Goal: Download file/media

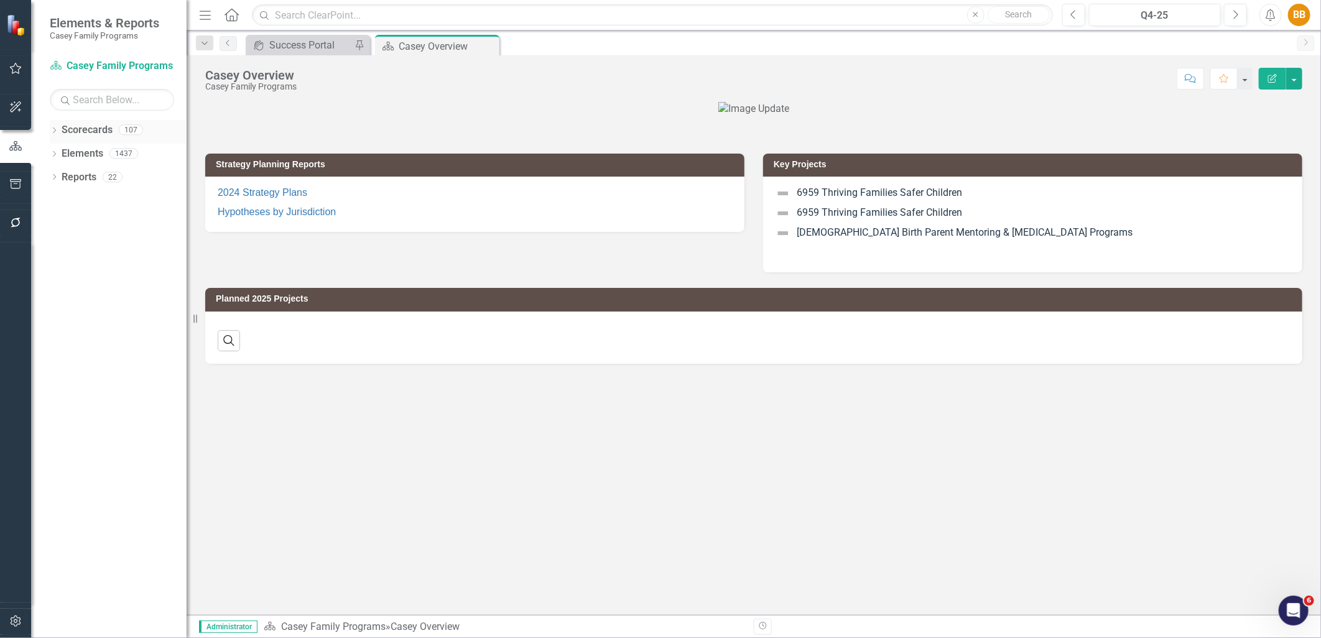
click at [59, 131] on div "Dropdown Scorecards 107" at bounding box center [118, 132] width 137 height 24
click at [54, 132] on icon "Dropdown" at bounding box center [54, 131] width 9 height 7
click at [58, 151] on icon "Dropdown" at bounding box center [60, 152] width 9 height 7
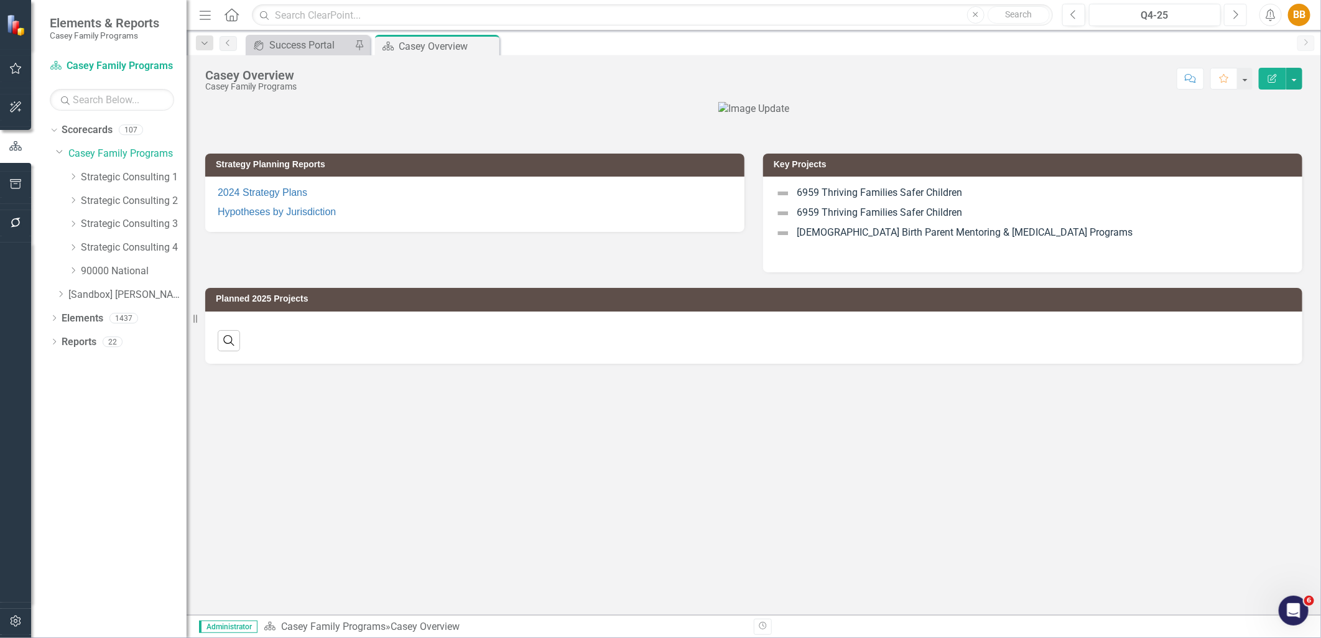
click at [1236, 17] on icon "Next" at bounding box center [1235, 14] width 7 height 11
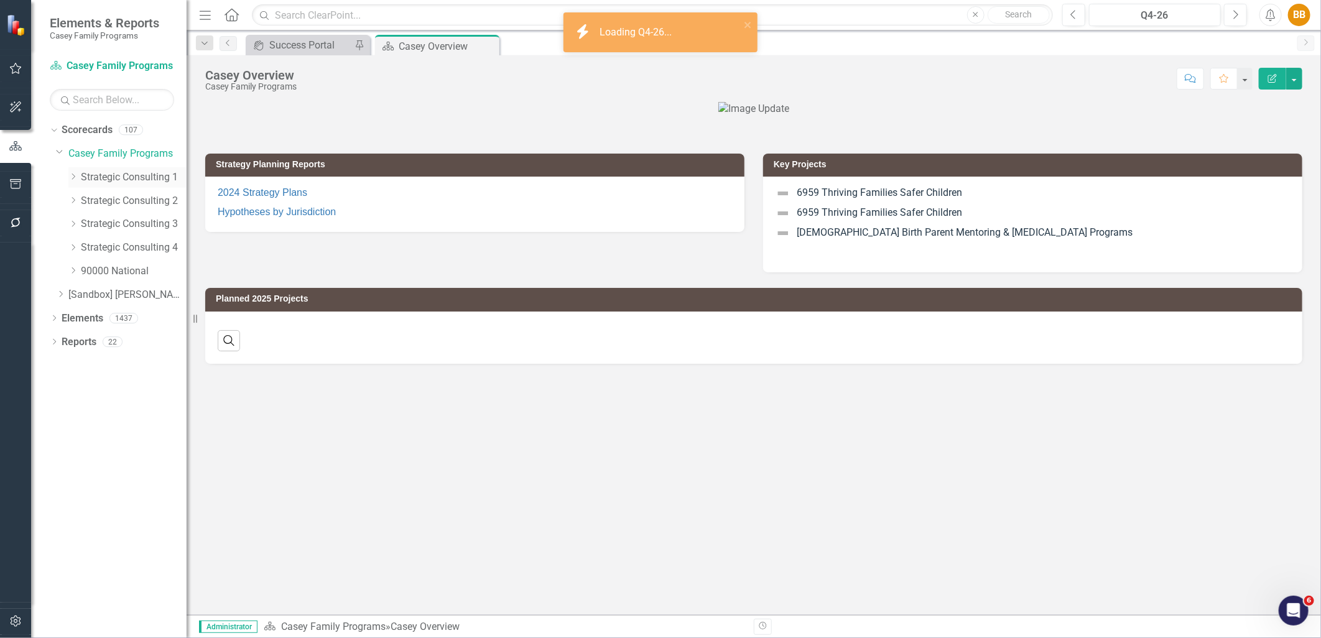
click at [72, 182] on div "Dropdown" at bounding box center [72, 177] width 9 height 11
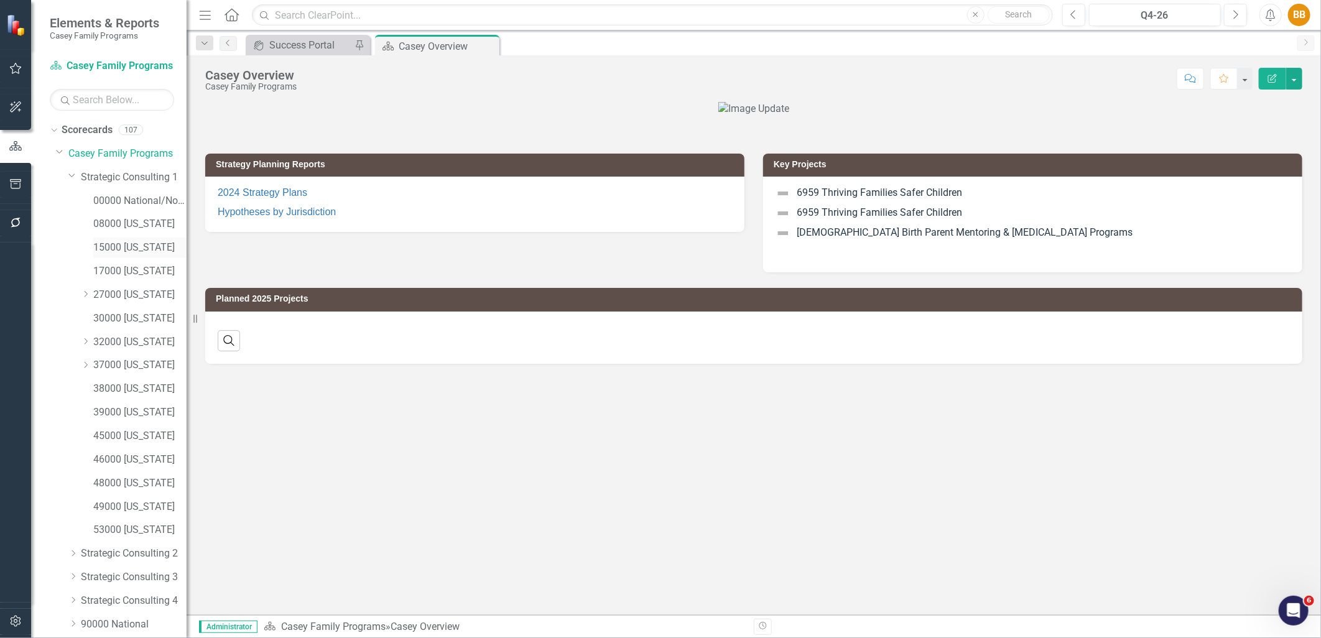
click at [126, 255] on link "15000 [US_STATE]" at bounding box center [139, 248] width 93 height 14
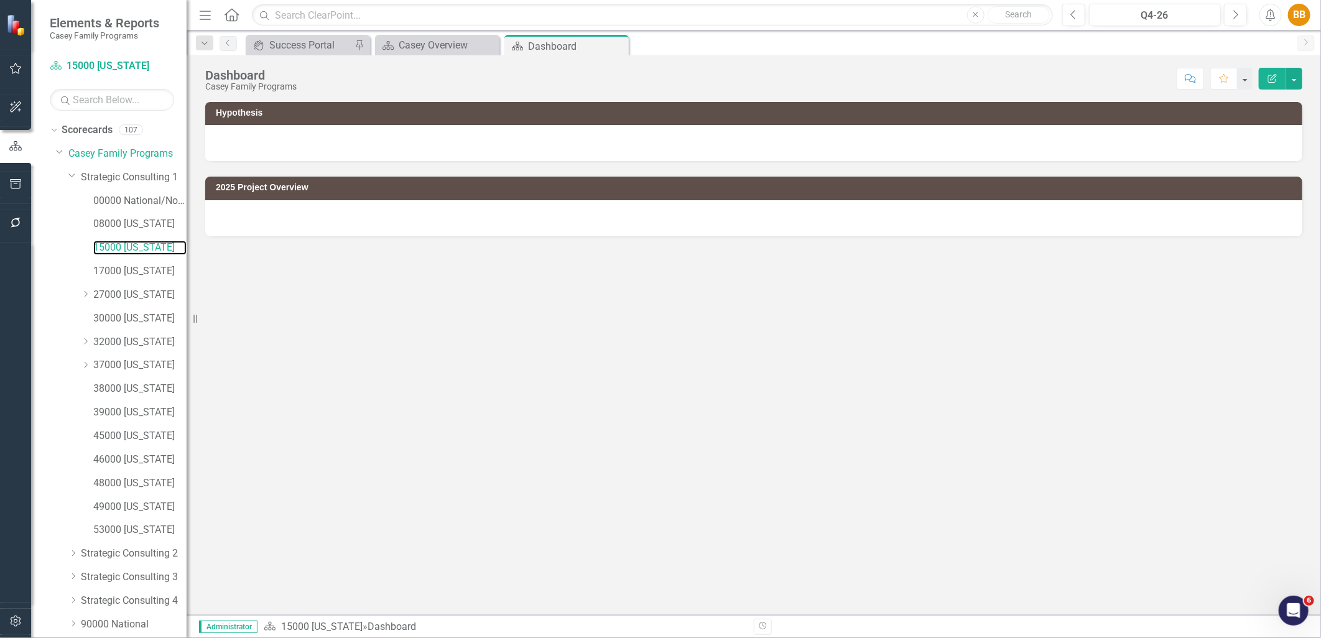
scroll to position [70, 0]
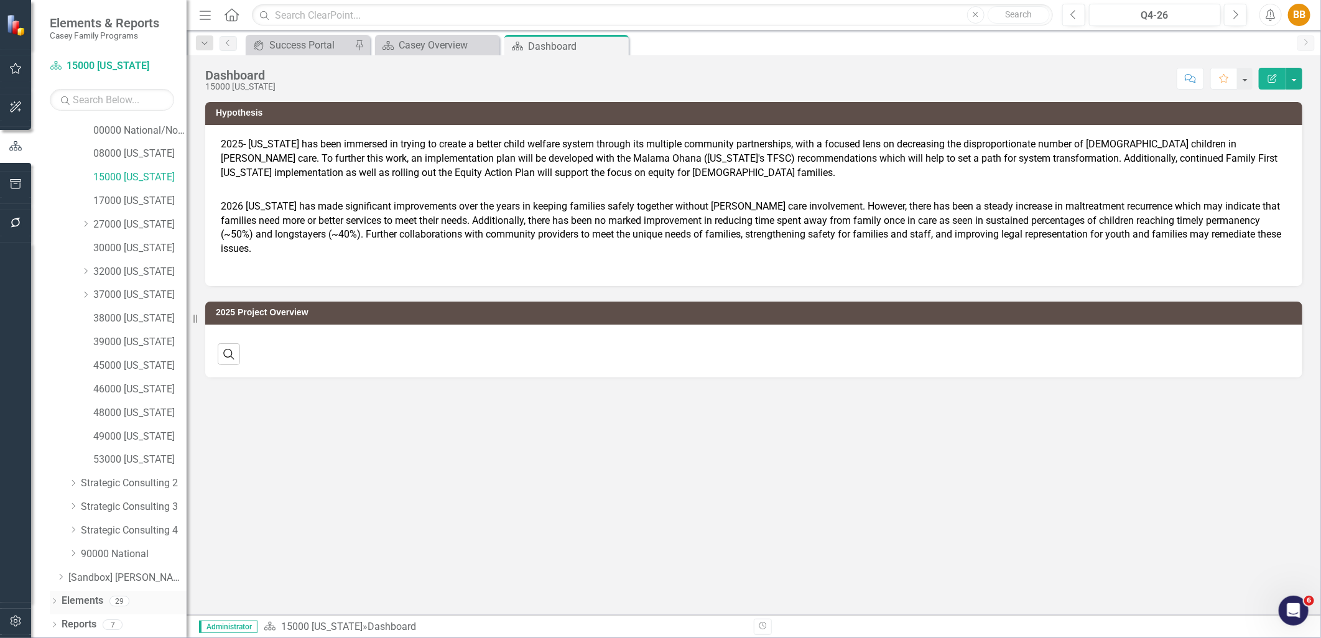
click at [56, 602] on icon "Dropdown" at bounding box center [54, 602] width 9 height 7
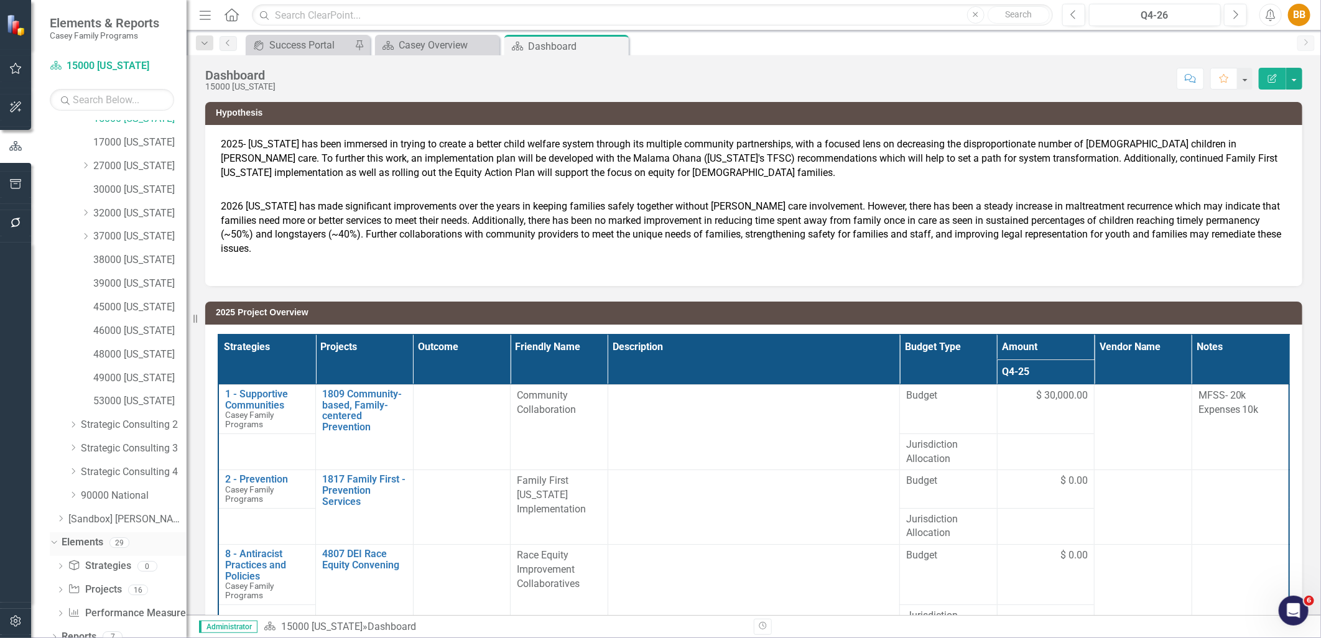
scroll to position [141, 0]
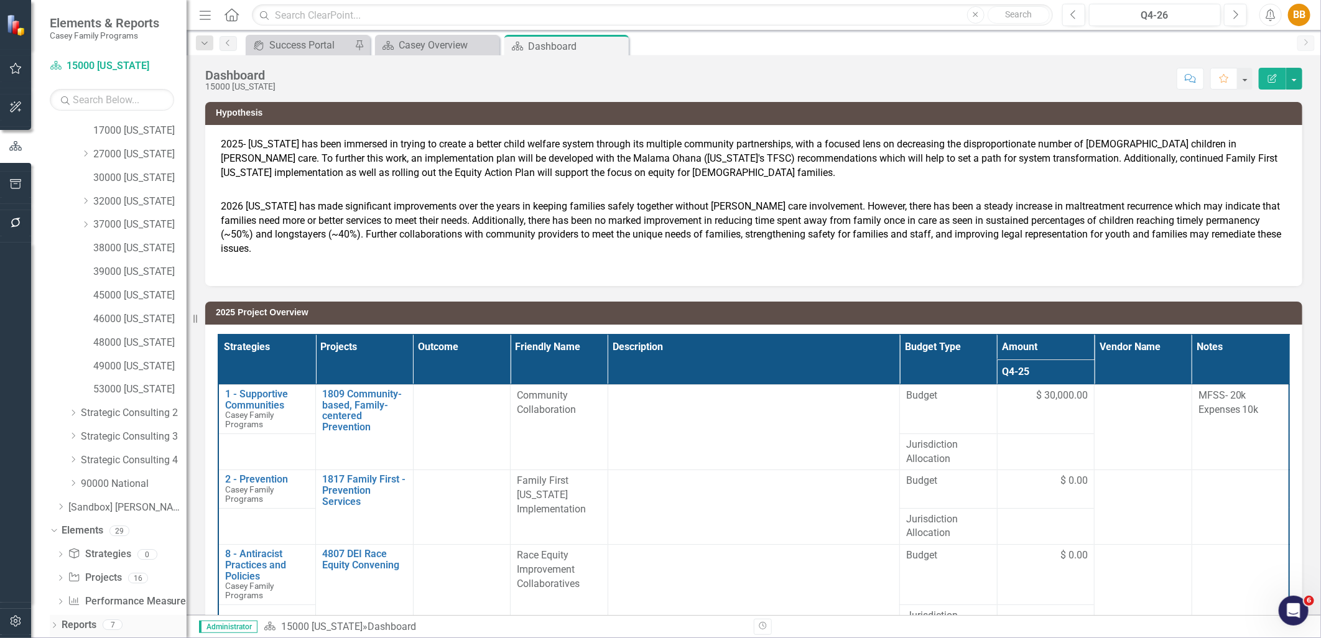
click at [54, 621] on div "Dropdown" at bounding box center [54, 626] width 9 height 11
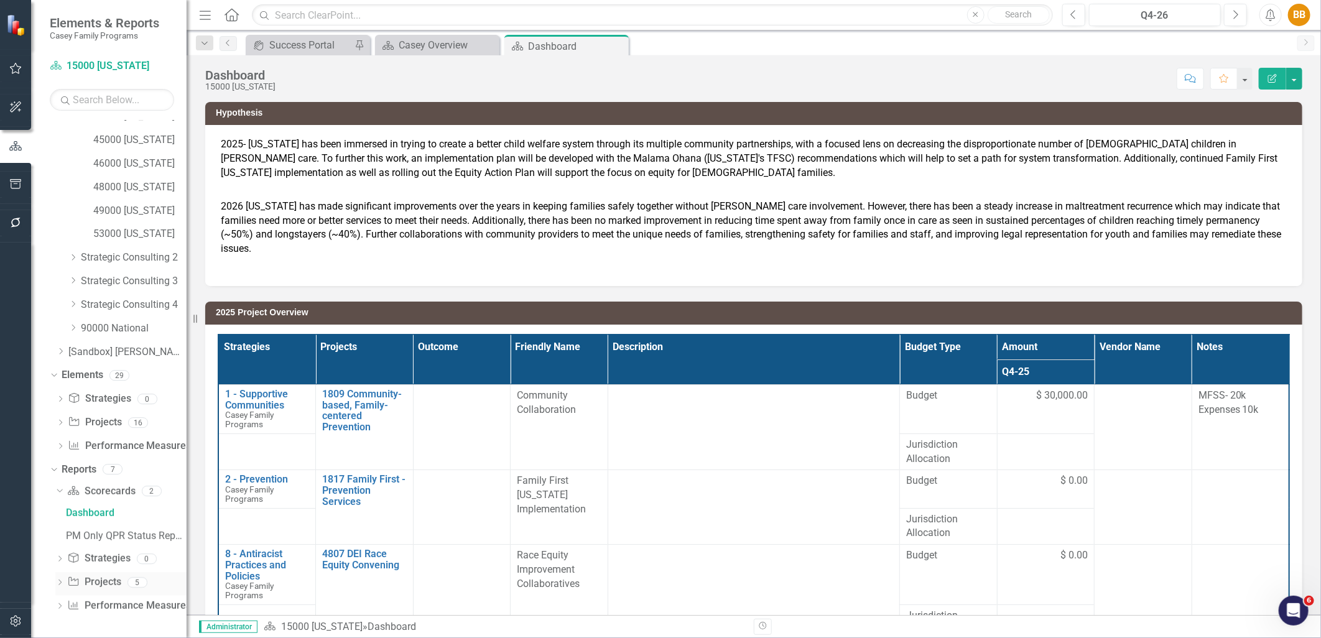
click at [109, 581] on link "Project Projects" at bounding box center [93, 582] width 53 height 14
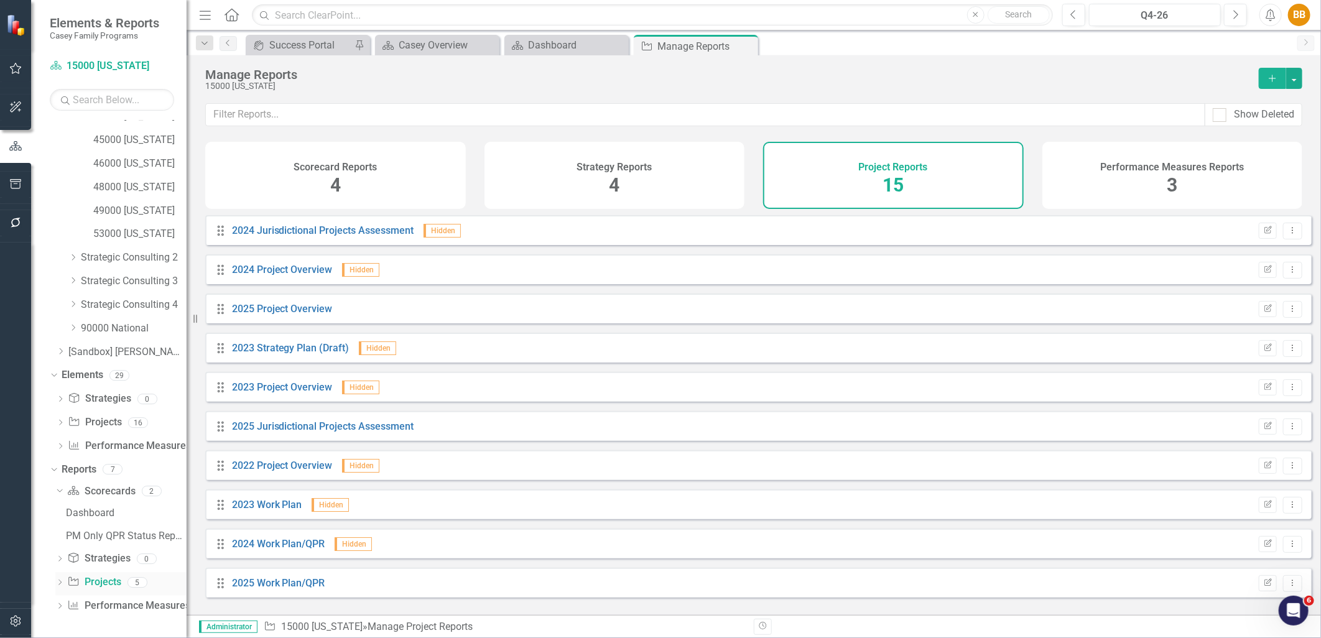
click at [64, 585] on div "Dropdown Project Projects 5" at bounding box center [120, 584] width 131 height 24
click at [57, 583] on icon "Dropdown" at bounding box center [59, 583] width 9 height 7
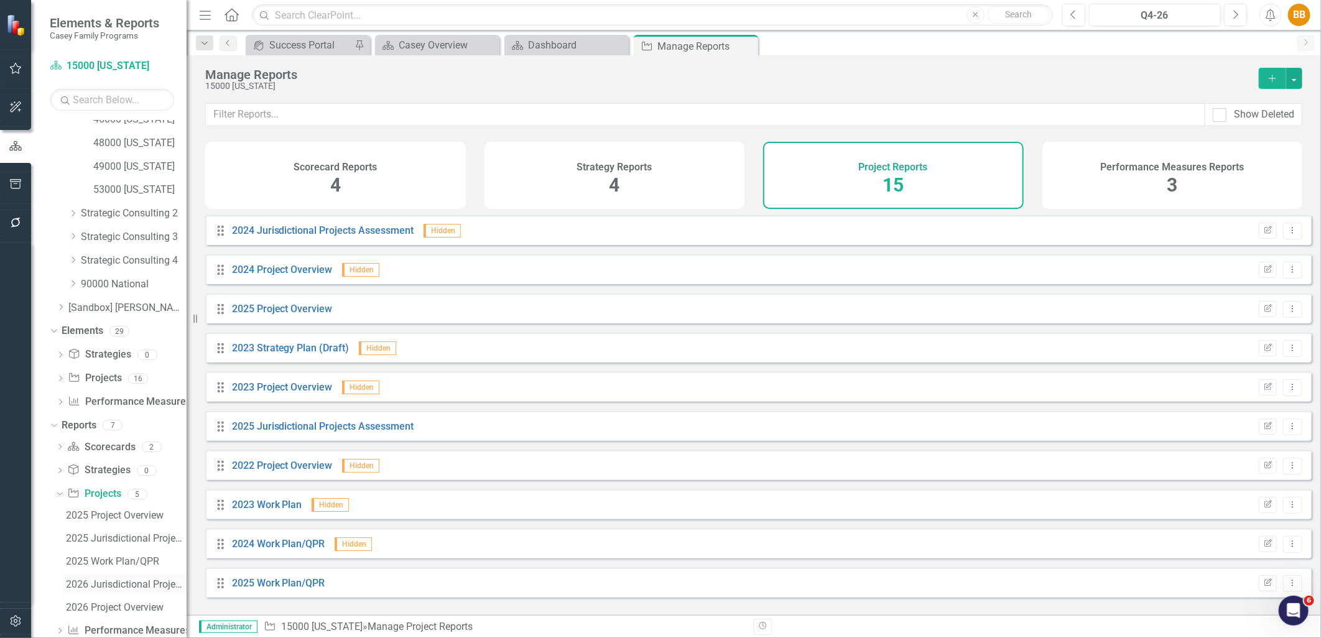
scroll to position [364, 0]
click at [138, 580] on div "2026 Project Overview" at bounding box center [126, 583] width 121 height 11
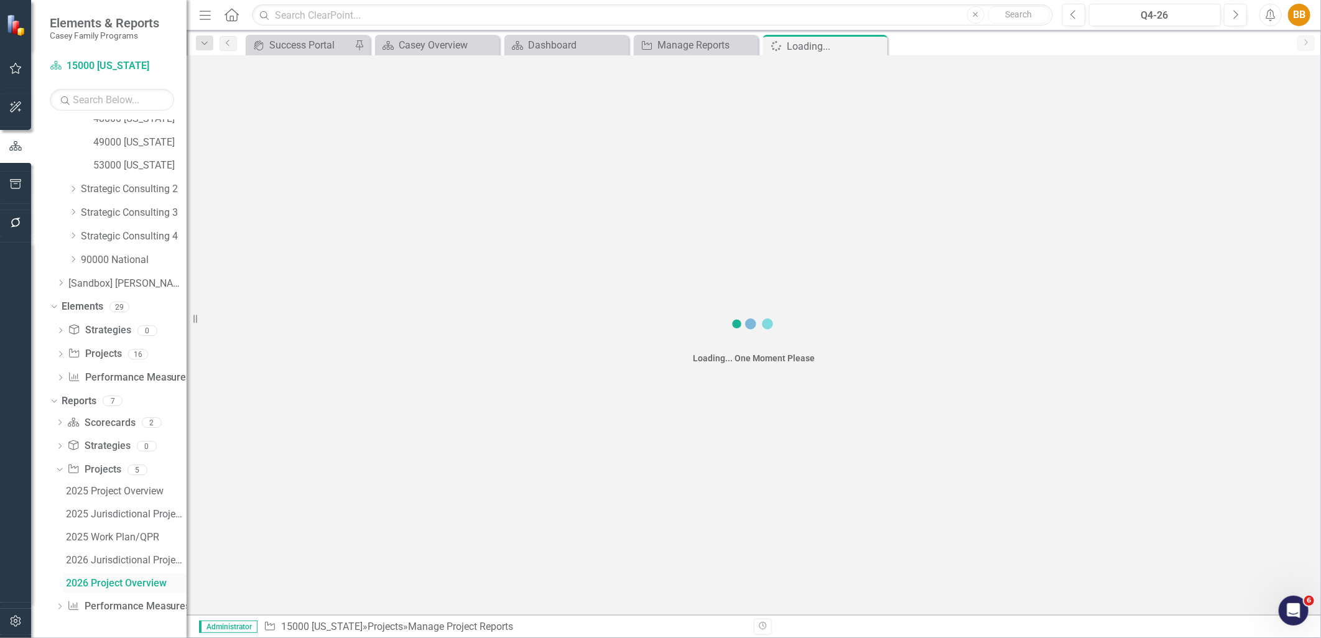
scroll to position [320, 0]
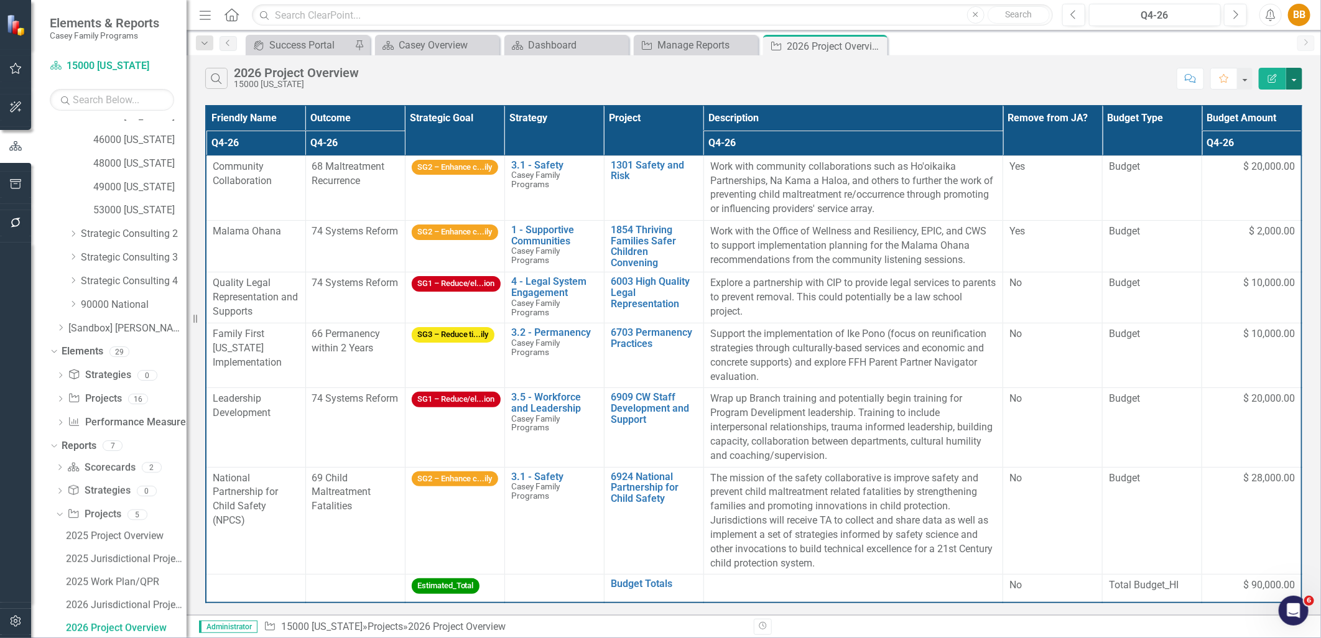
click at [1298, 82] on button "button" at bounding box center [1294, 79] width 16 height 22
click at [1282, 141] on link "Excel Export to Excel" at bounding box center [1252, 149] width 98 height 23
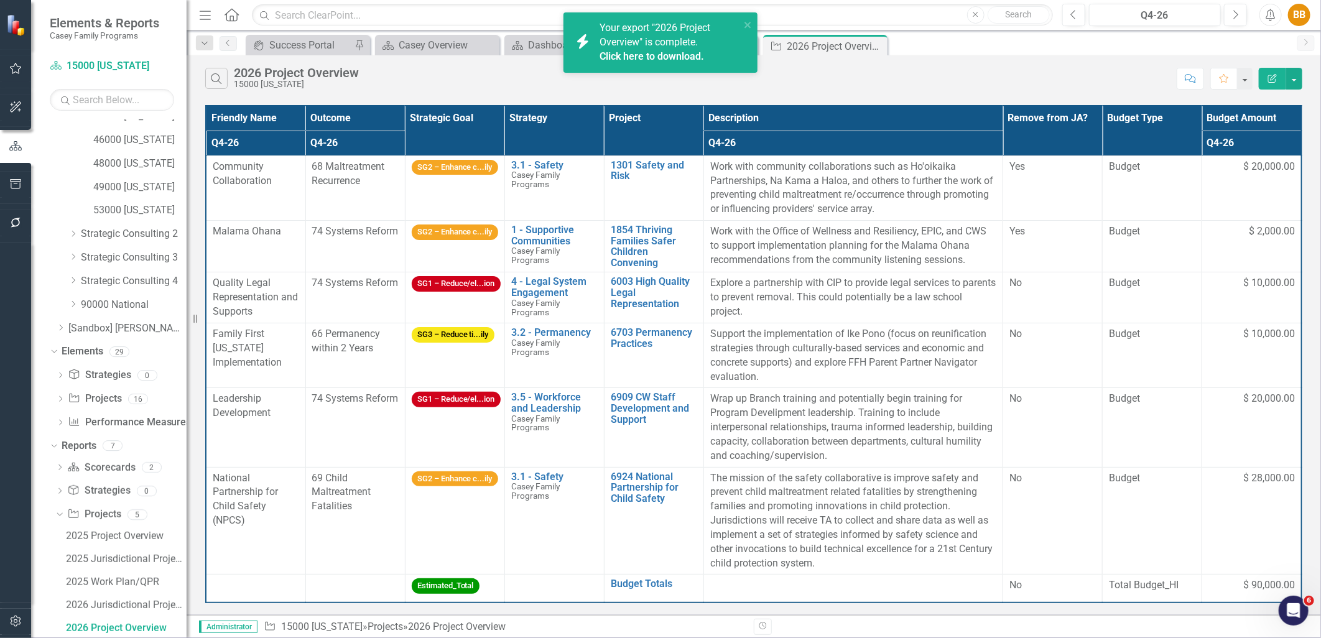
click at [695, 58] on link "Click here to download." at bounding box center [651, 56] width 104 height 12
